Goal: Task Accomplishment & Management: Manage account settings

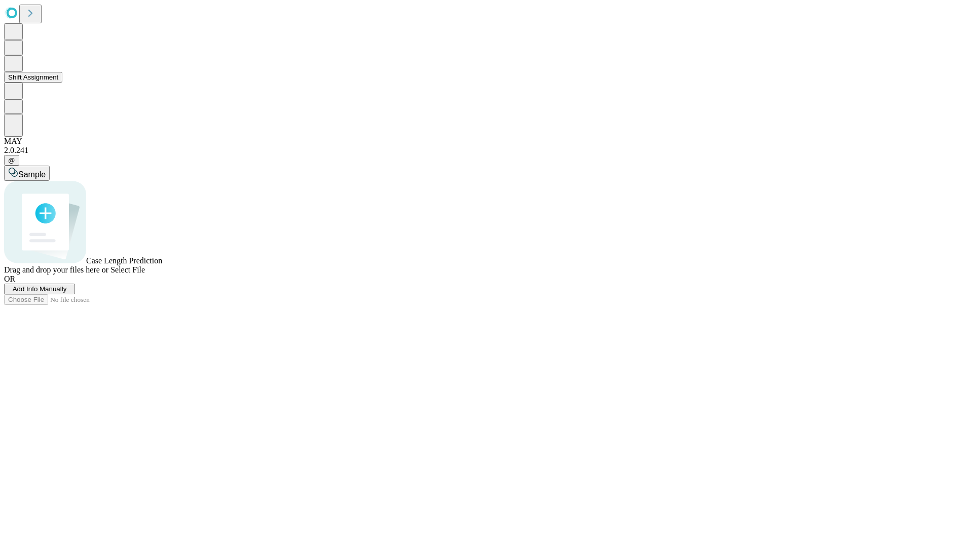
click at [62, 83] on button "Shift Assignment" at bounding box center [33, 77] width 58 height 11
